Goal: Information Seeking & Learning: Compare options

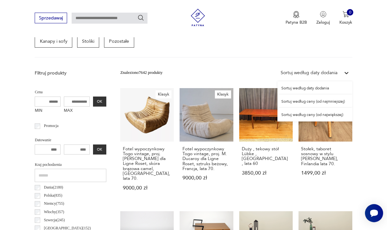
click at [340, 101] on div "Sortuj według ceny (od najmniejszej)" at bounding box center [314, 101] width 75 height 13
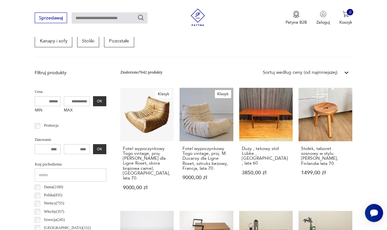
scroll to position [150, 0]
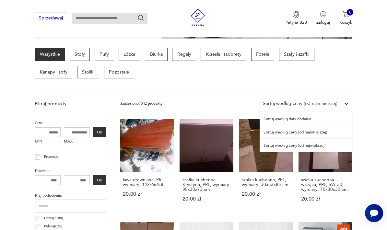
click at [333, 148] on div "Sortuj według ceny (od największej)" at bounding box center [306, 145] width 93 height 13
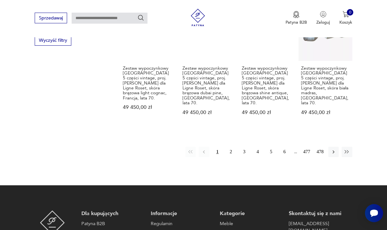
scroll to position [626, 0]
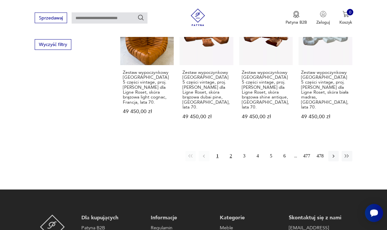
click at [230, 151] on button "2" at bounding box center [230, 156] width 10 height 10
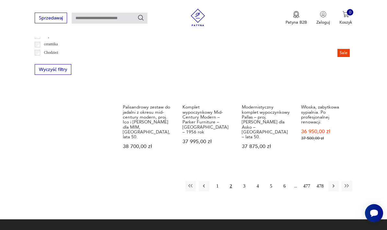
scroll to position [604, 0]
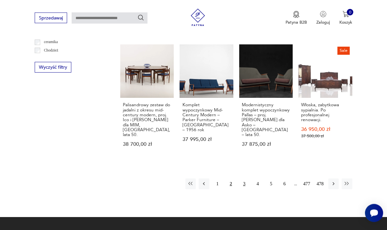
click at [243, 179] on button "3" at bounding box center [244, 184] width 10 height 10
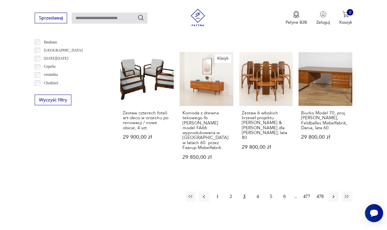
scroll to position [199, 0]
click at [256, 191] on button "4" at bounding box center [257, 196] width 10 height 10
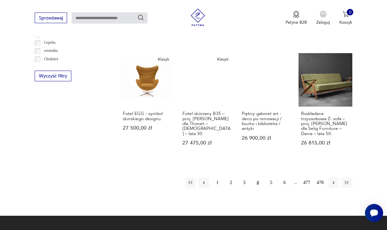
scroll to position [595, 0]
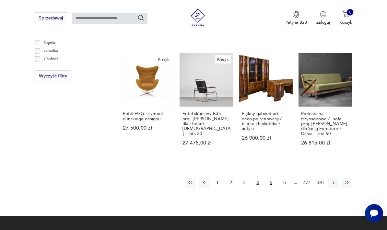
click at [273, 178] on button "5" at bounding box center [271, 183] width 10 height 10
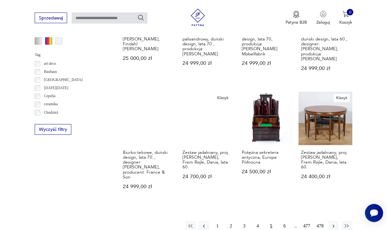
scroll to position [582, 0]
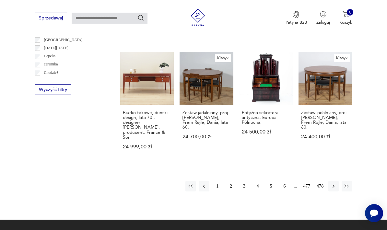
click at [286, 181] on button "6" at bounding box center [284, 186] width 10 height 10
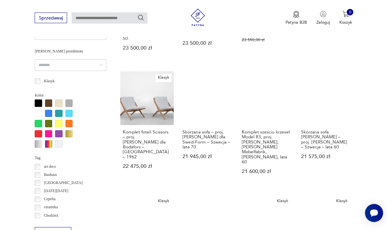
scroll to position [535, 0]
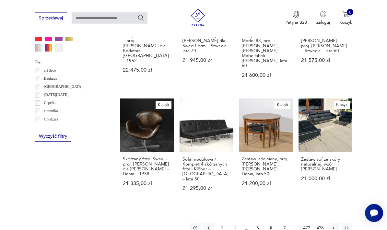
click at [283, 223] on button "7" at bounding box center [284, 228] width 10 height 10
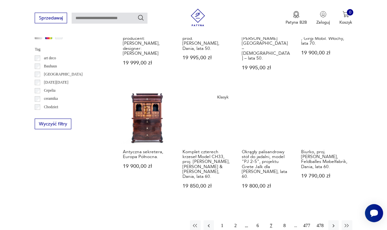
scroll to position [544, 0]
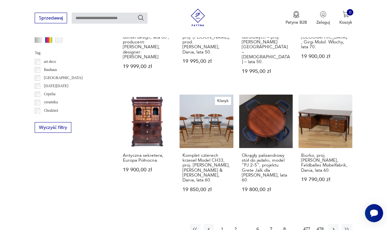
click at [285, 224] on button "8" at bounding box center [284, 229] width 10 height 10
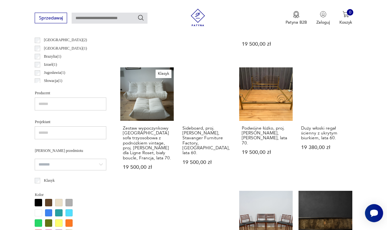
scroll to position [421, 0]
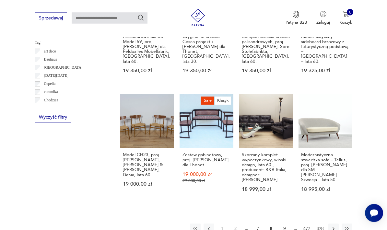
click at [282, 224] on button "9" at bounding box center [284, 229] width 10 height 10
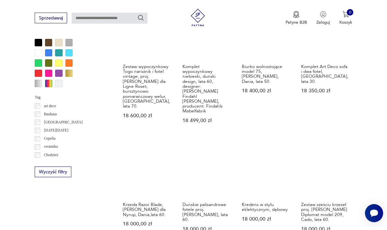
scroll to position [518, 0]
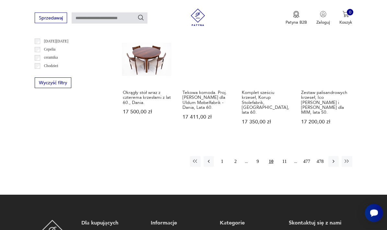
scroll to position [584, 0]
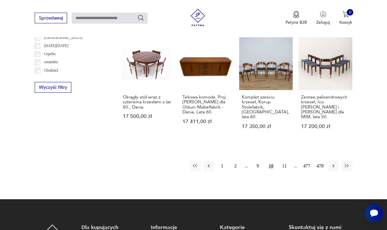
click at [283, 161] on button "11" at bounding box center [284, 166] width 10 height 10
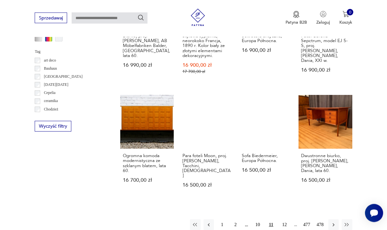
scroll to position [546, 0]
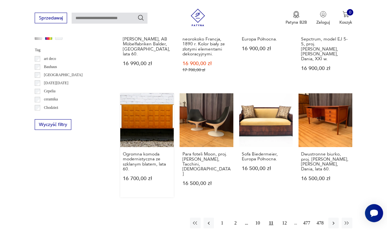
click at [120, 100] on link "Ogromna komoda modernistyczna ze szklanym blatem, lata 60. 16 700,00 zł" at bounding box center [146, 145] width 53 height 104
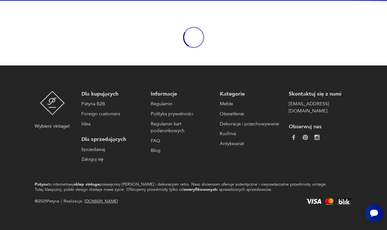
scroll to position [50, 0]
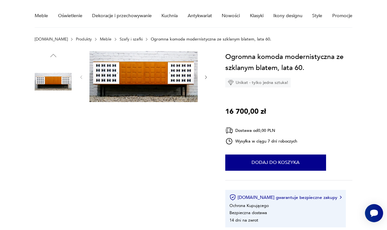
click at [53, 117] on img at bounding box center [53, 122] width 37 height 37
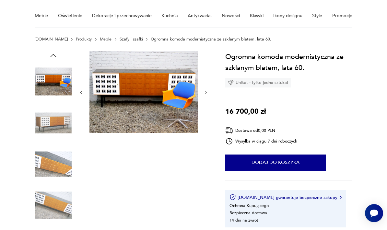
click at [52, 125] on img at bounding box center [53, 122] width 37 height 37
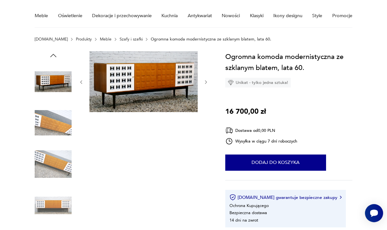
click at [52, 126] on img at bounding box center [53, 122] width 37 height 37
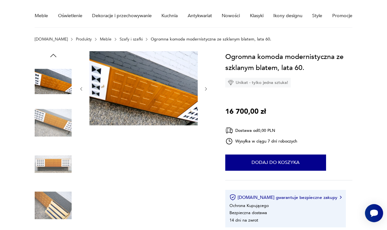
click at [48, 146] on img at bounding box center [53, 164] width 37 height 37
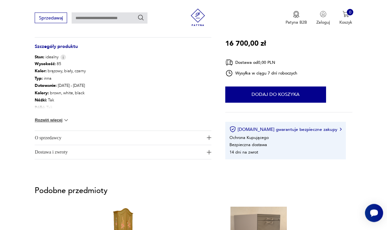
scroll to position [337, 0]
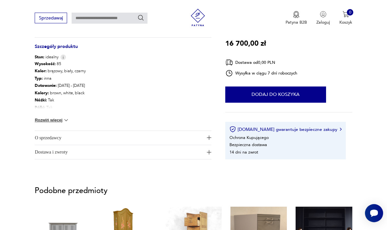
click at [53, 120] on button "Rozwiń więcej" at bounding box center [52, 120] width 35 height 6
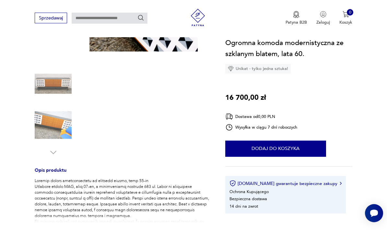
scroll to position [130, 0]
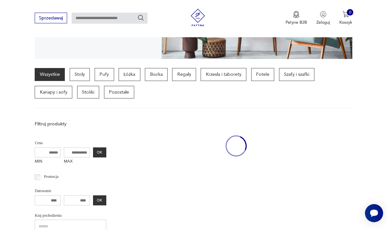
scroll to position [572, 0]
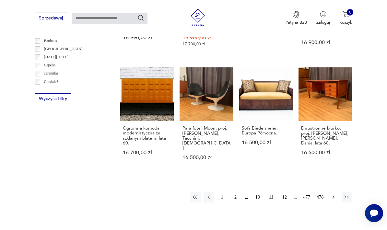
click at [332, 194] on icon "button" at bounding box center [333, 197] width 6 height 6
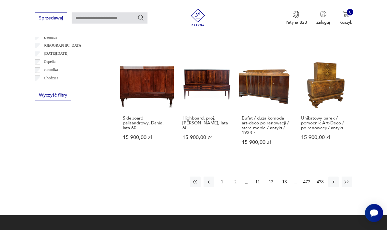
scroll to position [576, 0]
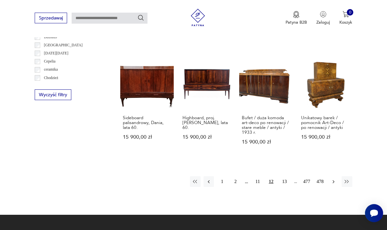
click at [335, 179] on icon "button" at bounding box center [333, 182] width 6 height 6
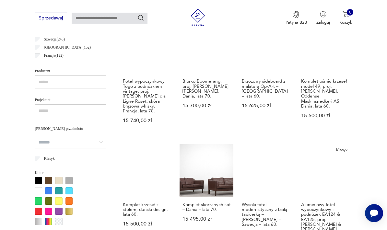
scroll to position [324, 0]
